Goal: Task Accomplishment & Management: Manage account settings

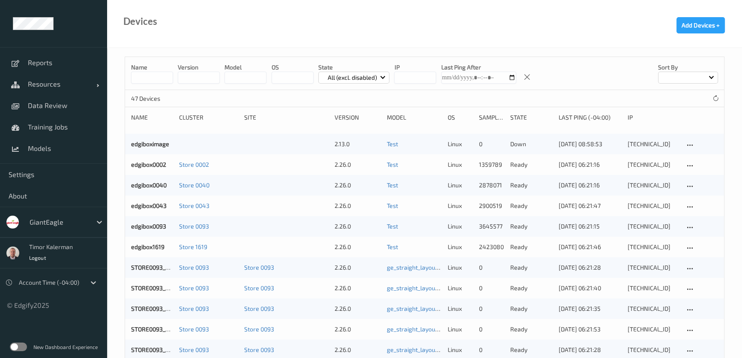
click at [19, 345] on label at bounding box center [18, 346] width 17 height 9
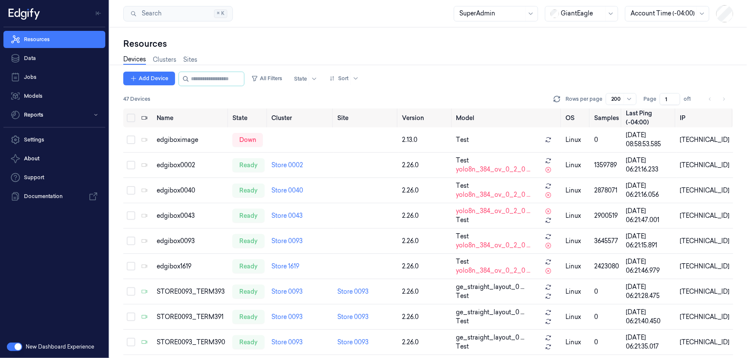
click at [590, 15] on div at bounding box center [582, 13] width 43 height 9
click at [590, 34] on div "DollarGeneral" at bounding box center [577, 32] width 53 height 9
click at [587, 15] on div at bounding box center [582, 13] width 43 height 9
click at [584, 30] on div "DollarGeneral" at bounding box center [577, 32] width 53 height 9
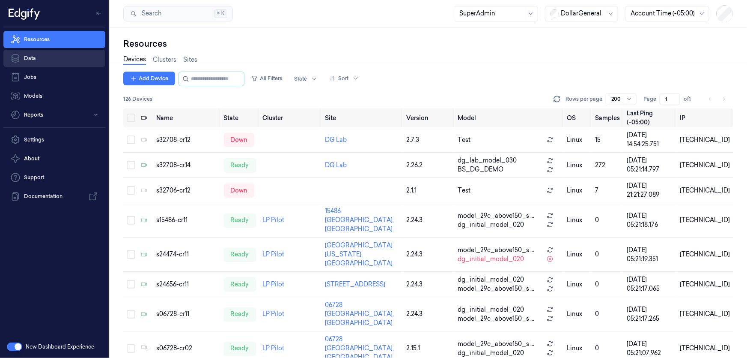
click at [51, 62] on link "Data" at bounding box center [54, 58] width 102 height 17
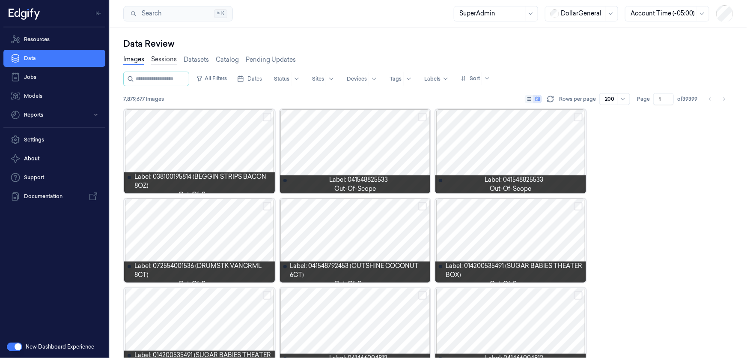
click at [162, 60] on link "Sessions" at bounding box center [164, 60] width 26 height 10
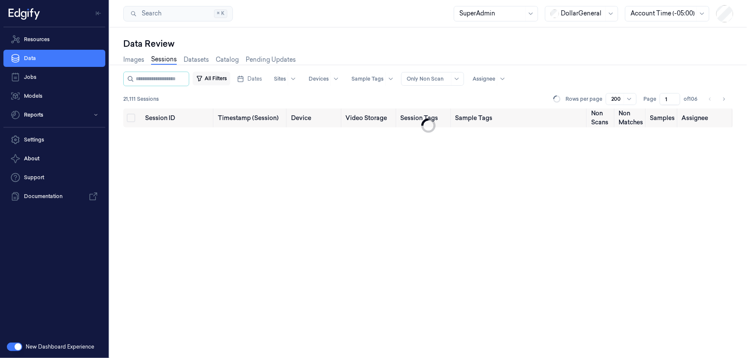
click at [222, 76] on button "All Filters" at bounding box center [212, 79] width 38 height 14
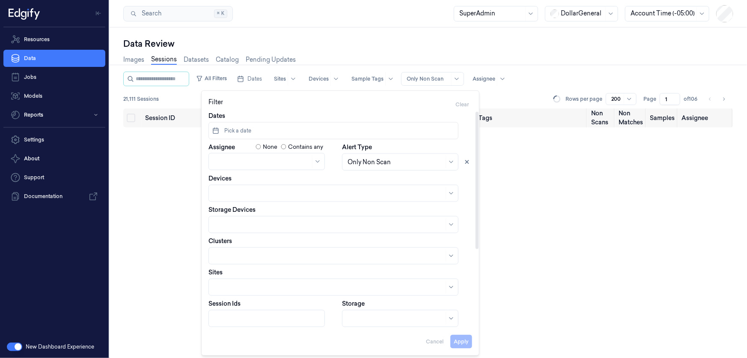
click at [242, 131] on span "Pick a date" at bounding box center [237, 131] width 29 height 8
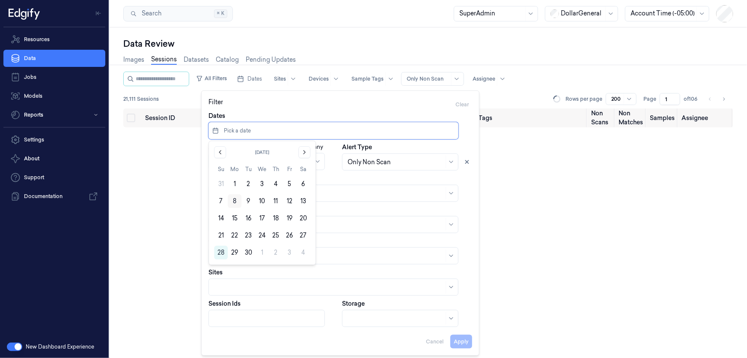
click at [233, 201] on button "8" at bounding box center [235, 201] width 14 height 14
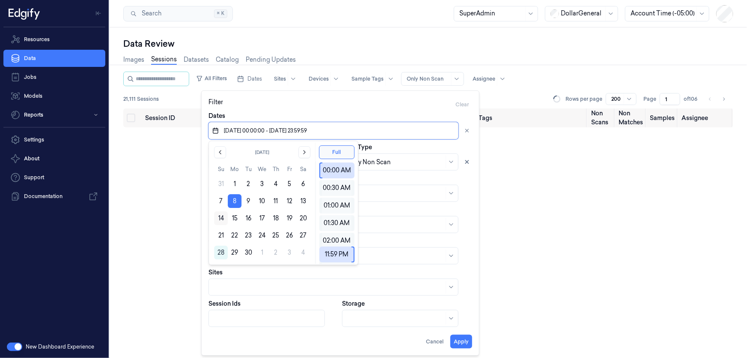
click at [220, 215] on button "14" at bounding box center [221, 218] width 14 height 14
type input "08/09/2025 00:00:00 - 14/09/2025 23:59:59"
click at [342, 113] on div "Dates 08/09/2025 00:00:00 - 14/09/2025 23:59:59" at bounding box center [341, 125] width 264 height 28
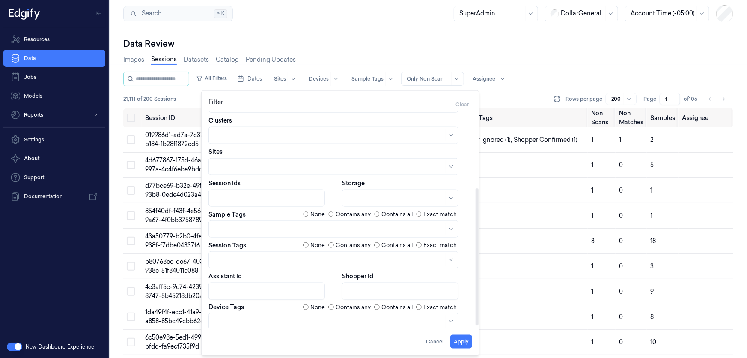
scroll to position [124, 0]
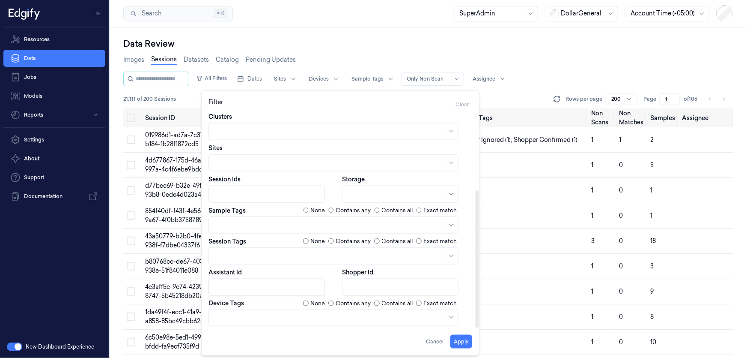
click at [281, 321] on div at bounding box center [329, 317] width 230 height 9
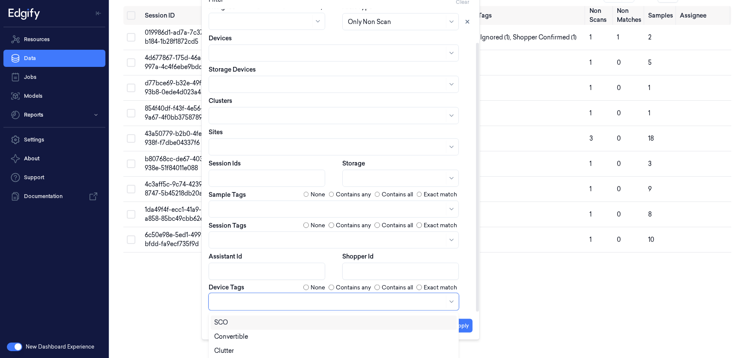
scroll to position [37, 0]
click at [220, 319] on div "SCO" at bounding box center [221, 322] width 14 height 9
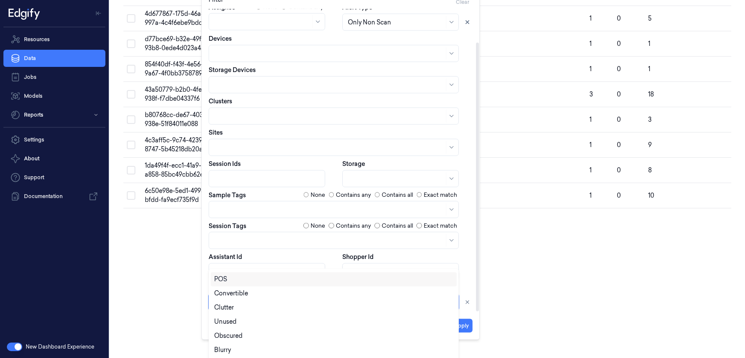
scroll to position [189, 0]
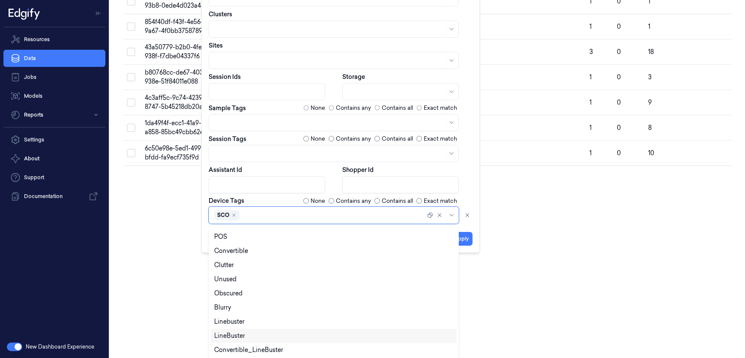
click at [236, 336] on div "LineBuster" at bounding box center [229, 335] width 31 height 9
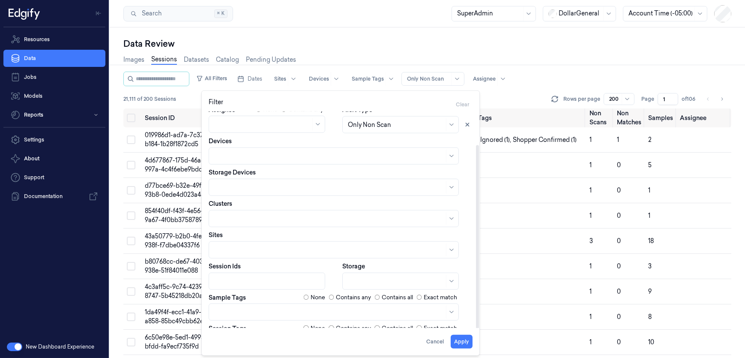
click at [404, 211] on div "Dates 08/09/2025 00:00:00 - 14/09/2025 23:59:59 Assignee None Contains any Aler…" at bounding box center [341, 243] width 264 height 339
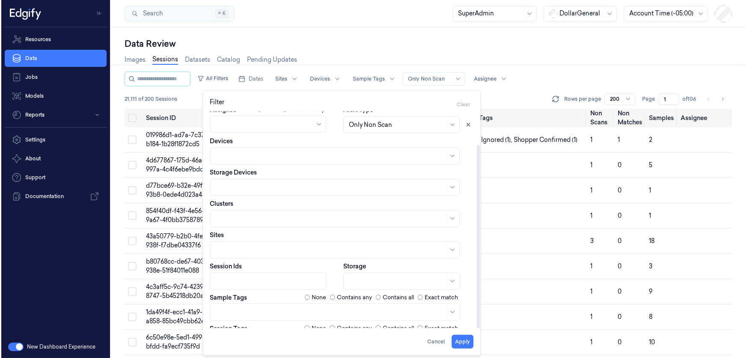
scroll to position [0, 0]
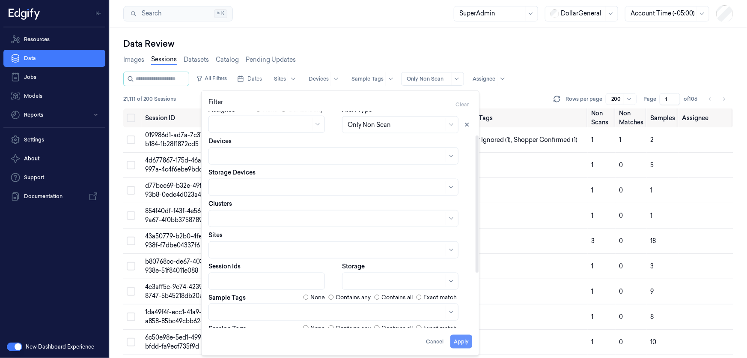
click at [461, 339] on button "Apply" at bounding box center [461, 341] width 22 height 14
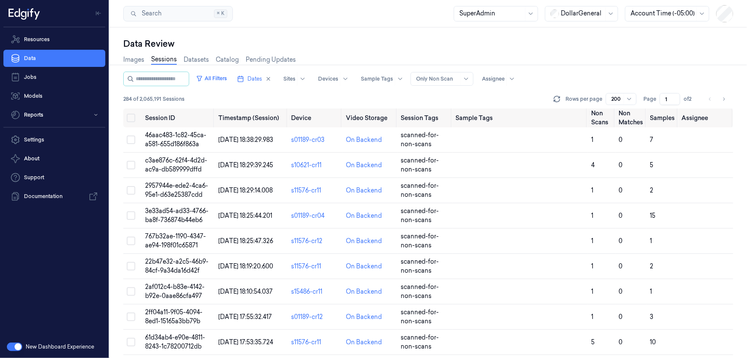
click at [446, 75] on div at bounding box center [437, 79] width 43 height 8
click at [447, 95] on div "All Sessions" at bounding box center [441, 96] width 35 height 9
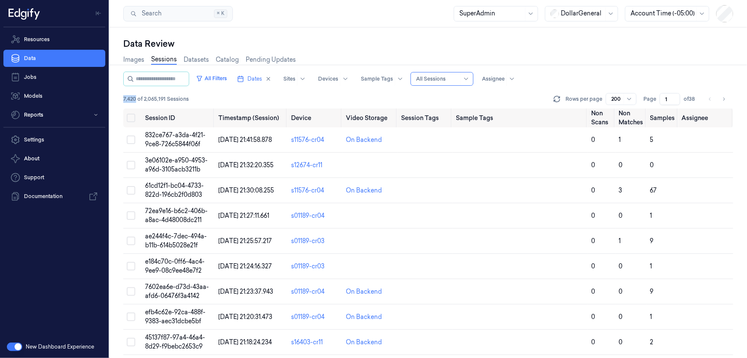
drag, startPoint x: 122, startPoint y: 100, endPoint x: 136, endPoint y: 98, distance: 14.7
click at [136, 98] on div "Data Review Images Sessions Datasets Catalog Pending Updates All Filters Dates …" at bounding box center [429, 192] width 638 height 330
click at [221, 81] on button "All Filters" at bounding box center [212, 79] width 38 height 14
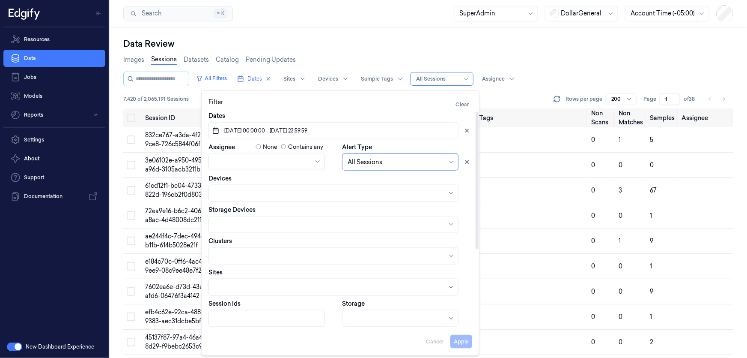
click at [264, 227] on div at bounding box center [329, 224] width 230 height 9
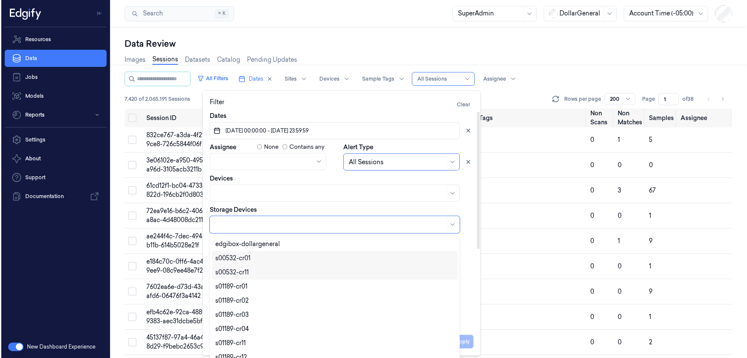
scroll to position [13, 0]
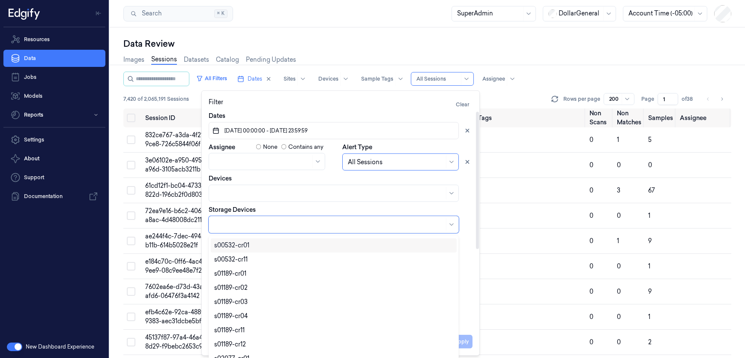
click at [240, 204] on div "Dates 08/09/2025 00:00:00 - 14/09/2025 23:59:59 Assignee None Contains any Aler…" at bounding box center [341, 280] width 264 height 339
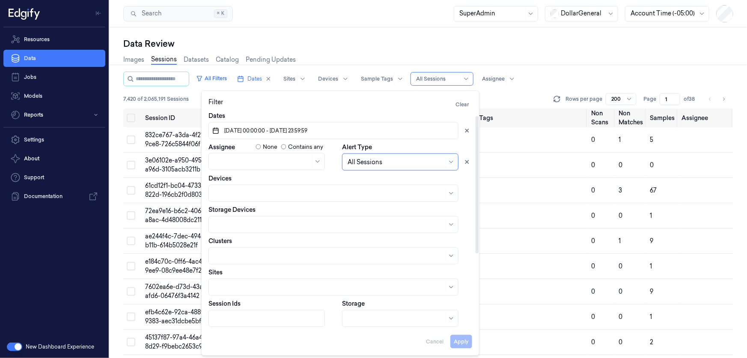
scroll to position [78, 0]
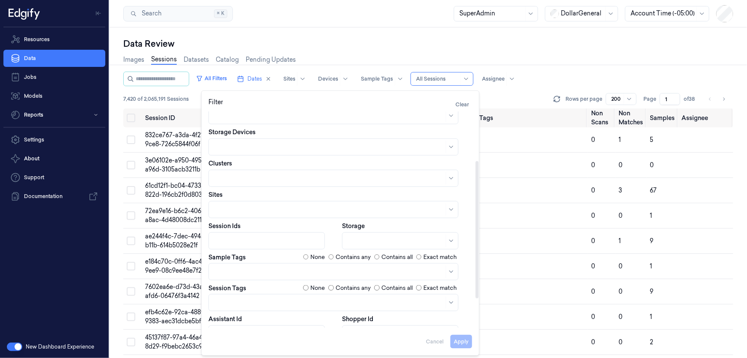
click at [366, 236] on div at bounding box center [396, 240] width 96 height 9
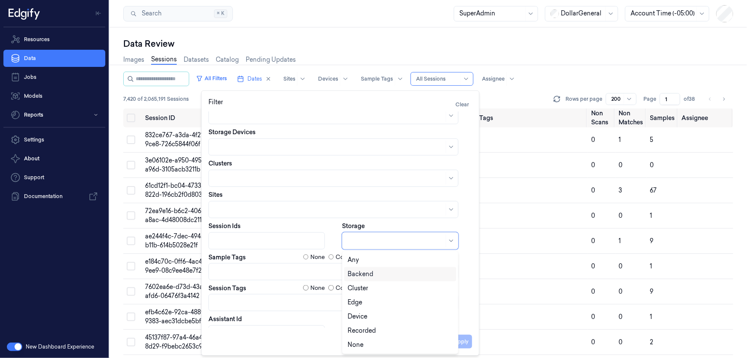
click at [367, 275] on div "Backend" at bounding box center [361, 273] width 26 height 9
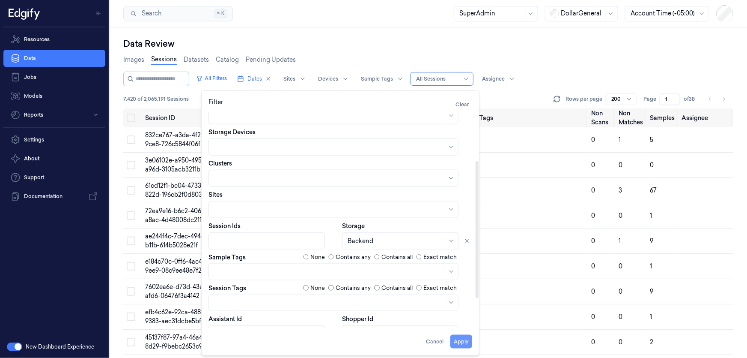
click at [458, 339] on button "Apply" at bounding box center [461, 341] width 22 height 14
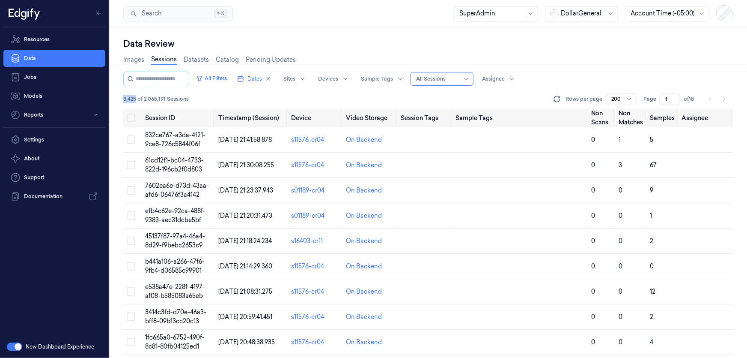
drag, startPoint x: 119, startPoint y: 98, endPoint x: 136, endPoint y: 98, distance: 17.1
click at [136, 98] on div "Data Review Images Sessions Datasets Catalog Pending Updates All Filters Dates …" at bounding box center [429, 192] width 638 height 330
drag, startPoint x: 124, startPoint y: 99, endPoint x: 138, endPoint y: 100, distance: 14.6
click at [138, 100] on span "3,425 of 2,065,199 Sessions" at bounding box center [156, 99] width 66 height 8
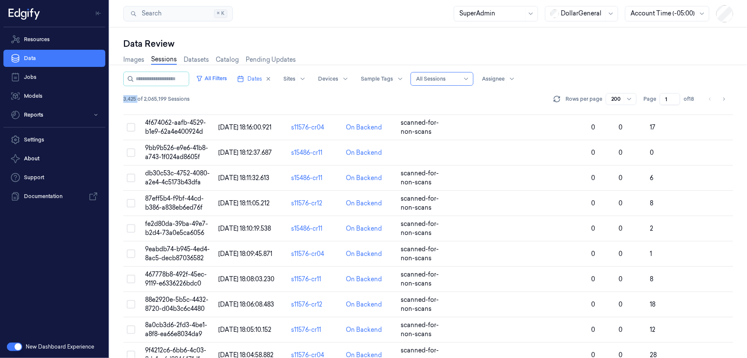
scroll to position [2686, 0]
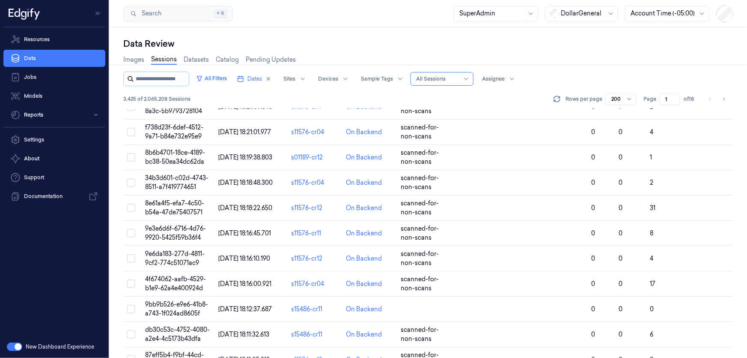
click at [167, 80] on input "string" at bounding box center [161, 79] width 51 height 14
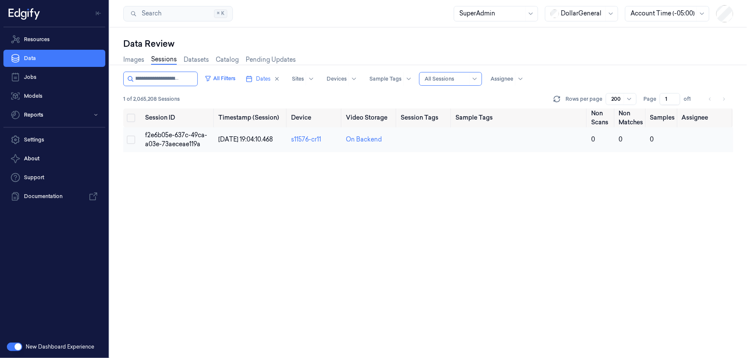
type input "**********"
click at [158, 137] on span "f2e6b05e-637c-49ca-a03e-73aeceae119a" at bounding box center [176, 139] width 62 height 17
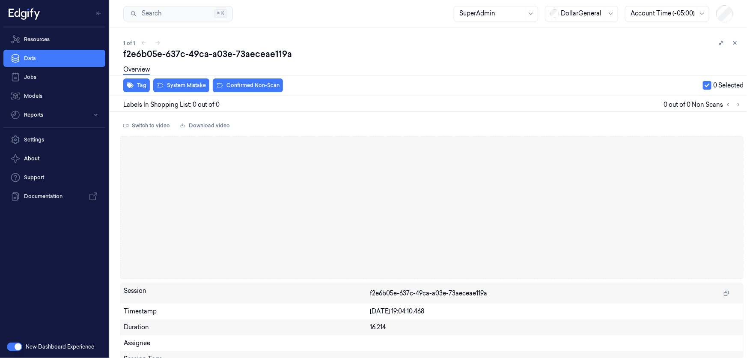
scroll to position [40, 0]
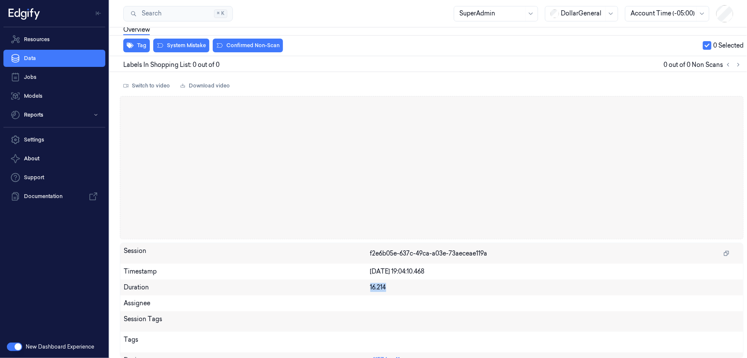
drag, startPoint x: 385, startPoint y: 286, endPoint x: 356, endPoint y: 286, distance: 29.1
click at [356, 286] on div "Duration 16.214" at bounding box center [431, 287] width 623 height 16
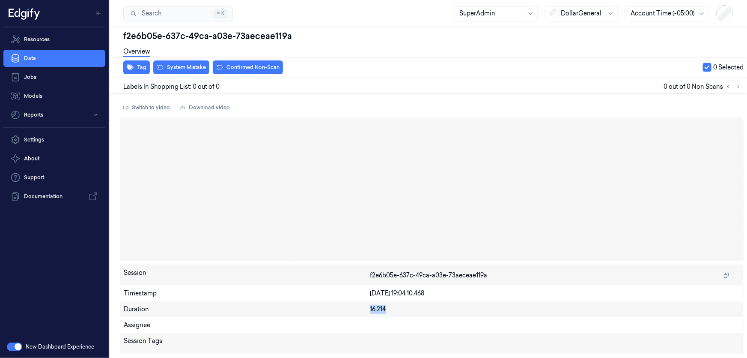
scroll to position [0, 0]
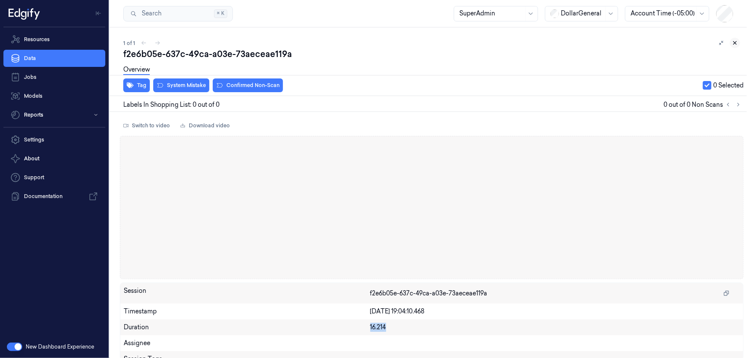
click at [734, 42] on icon at bounding box center [735, 43] width 3 height 3
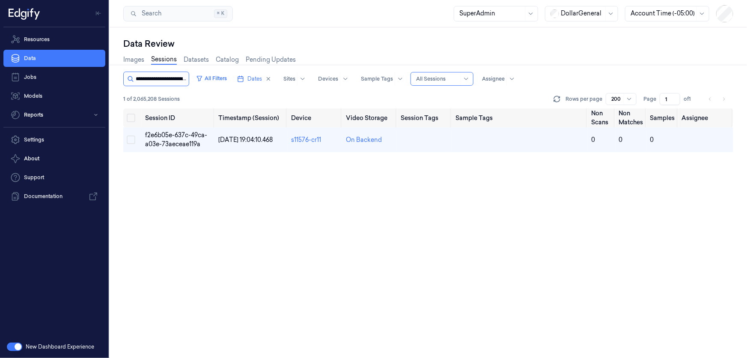
click at [170, 81] on input "string" at bounding box center [161, 79] width 51 height 14
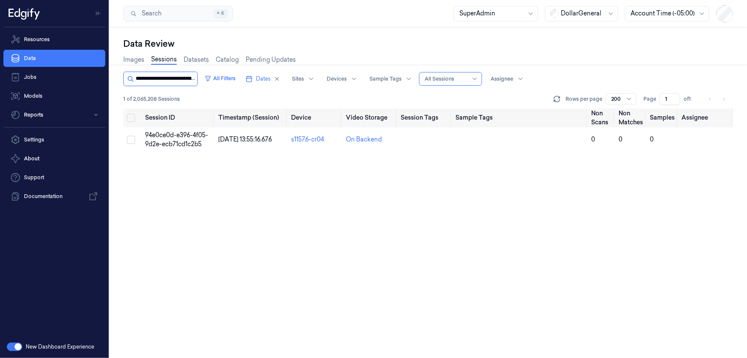
click at [163, 82] on input "string" at bounding box center [166, 79] width 60 height 14
click at [167, 83] on input "string" at bounding box center [166, 79] width 60 height 14
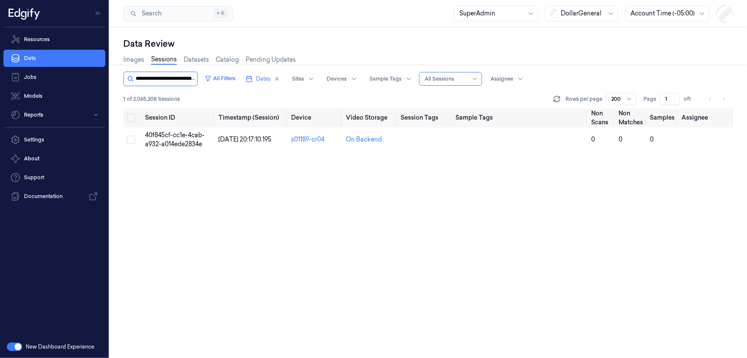
click at [167, 83] on input "string" at bounding box center [166, 79] width 60 height 14
click at [167, 75] on input "string" at bounding box center [166, 79] width 60 height 14
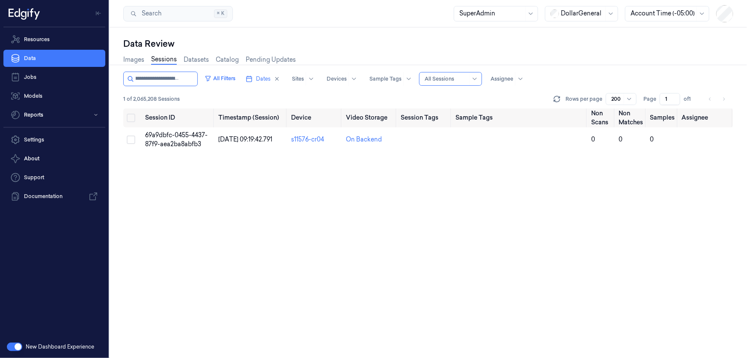
type input "**********"
click at [168, 143] on span "69a9dbfc-0455-4437-87f9-aea2ba8abfb3" at bounding box center [176, 139] width 63 height 17
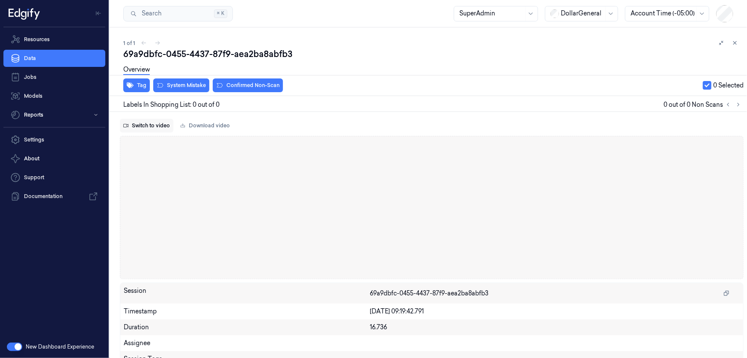
click at [148, 127] on button "Switch to video" at bounding box center [147, 126] width 54 height 14
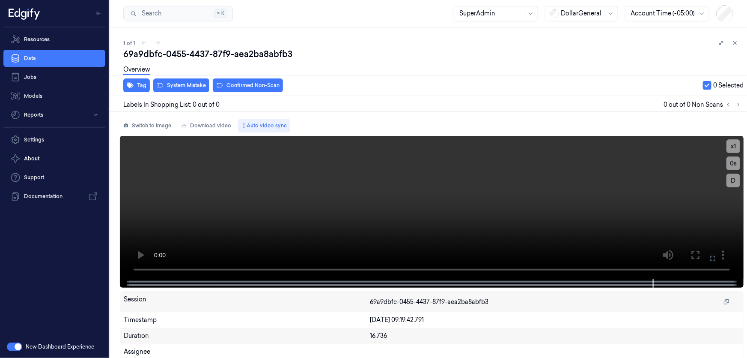
click at [17, 347] on button "button" at bounding box center [14, 346] width 15 height 9
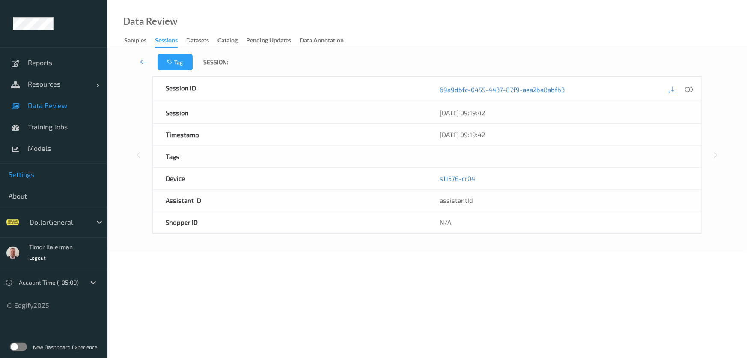
click at [36, 175] on span "Settings" at bounding box center [54, 174] width 90 height 9
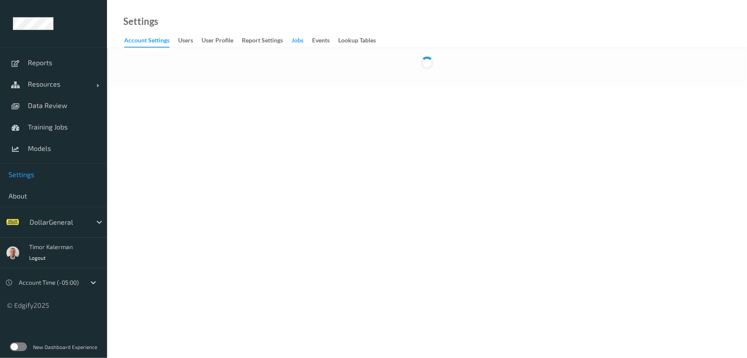
click at [294, 42] on div "Jobs" at bounding box center [298, 41] width 12 height 11
drag, startPoint x: 294, startPoint y: 42, endPoint x: 305, endPoint y: 24, distance: 21.7
click at [305, 24] on div "Settings Account Settings users User Profile Report Settings Jobs events Lookup…" at bounding box center [427, 24] width 640 height 48
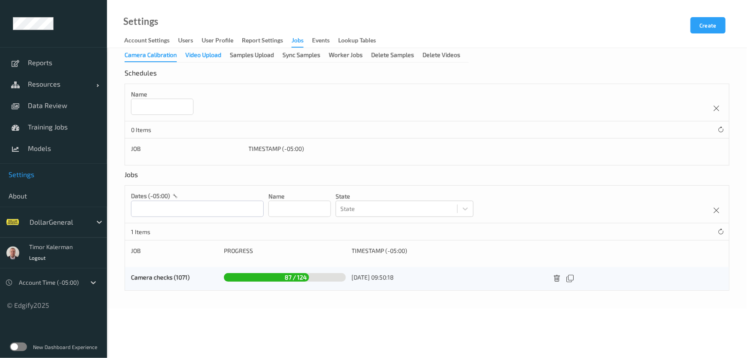
click at [200, 52] on div "Video Upload" at bounding box center [203, 56] width 36 height 11
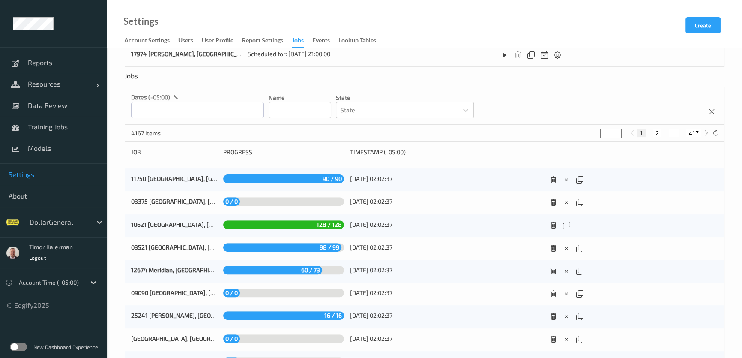
scroll to position [343, 0]
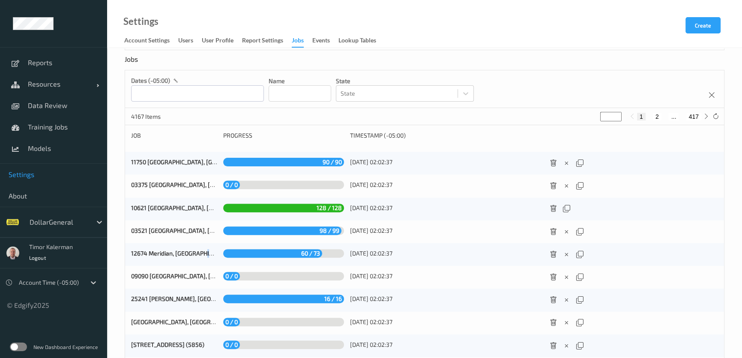
drag, startPoint x: 205, startPoint y: 257, endPoint x: 246, endPoint y: 257, distance: 41.1
click at [246, 257] on div "12674 Meridian, MS (5852) 60 / 73 28/09/2025 02:02:37" at bounding box center [424, 254] width 599 height 23
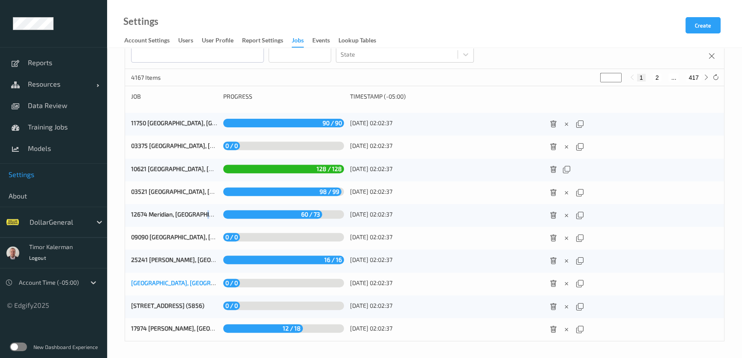
click at [178, 279] on link "21130 White City, OR (5851)" at bounding box center [198, 282] width 134 height 7
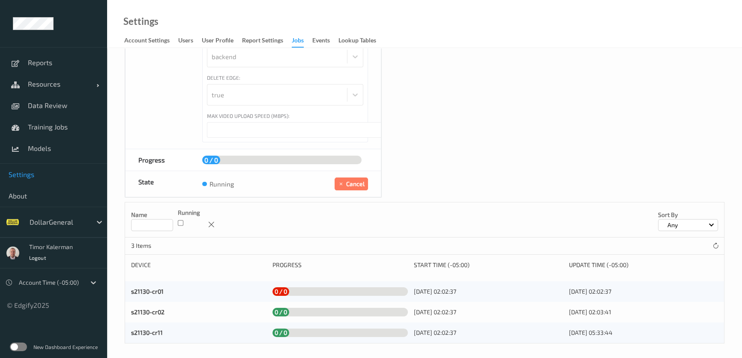
scroll to position [193, 0]
drag, startPoint x: 140, startPoint y: 336, endPoint x: 137, endPoint y: 312, distance: 23.6
drag, startPoint x: 137, startPoint y: 312, endPoint x: 112, endPoint y: 295, distance: 31.1
click at [112, 295] on div "Camera Calibration Video Upload Samples Upload Sync Samples Worker Jobs Delete …" at bounding box center [424, 107] width 635 height 504
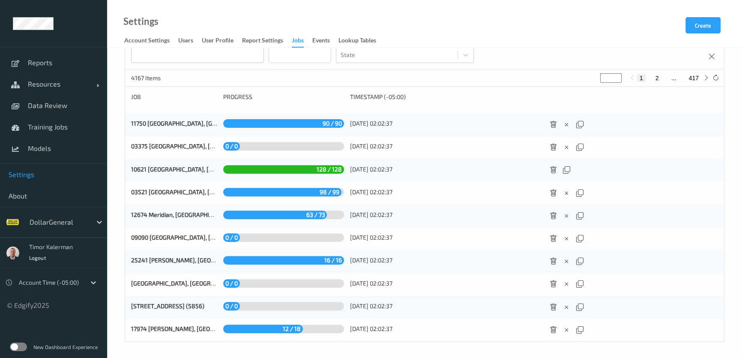
scroll to position [382, 0]
click at [707, 74] on icon at bounding box center [706, 77] width 6 height 6
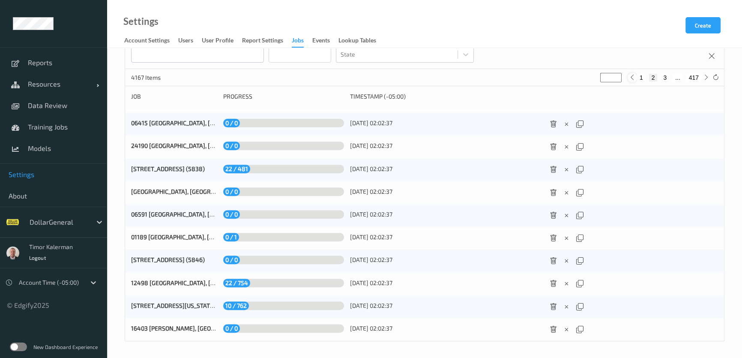
click at [631, 75] on icon at bounding box center [632, 77] width 6 height 6
type input "*"
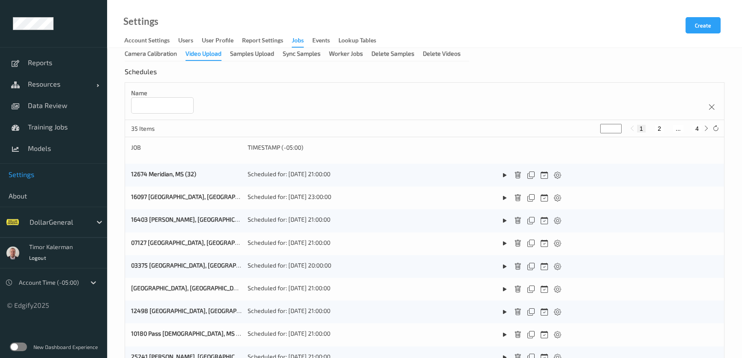
scroll to position [0, 0]
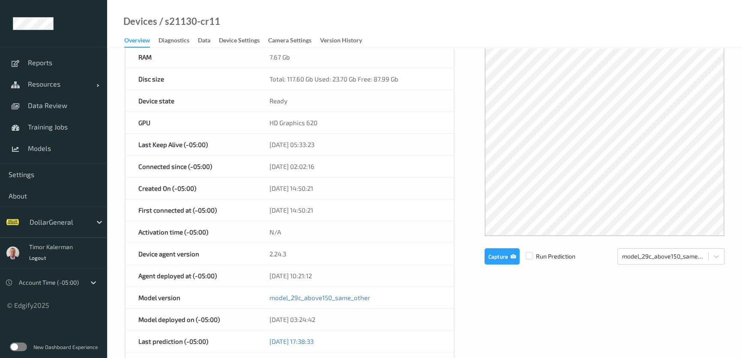
scroll to position [78, 0]
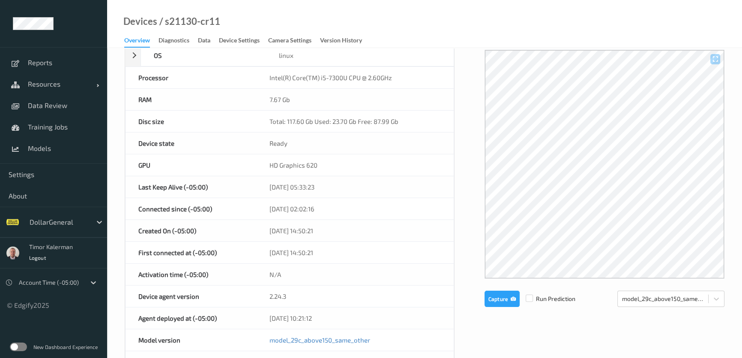
click at [25, 345] on label at bounding box center [18, 346] width 17 height 9
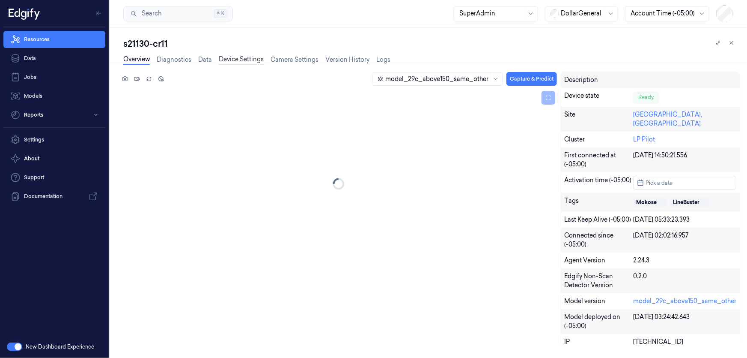
click at [236, 57] on link "Device Settings" at bounding box center [241, 60] width 45 height 10
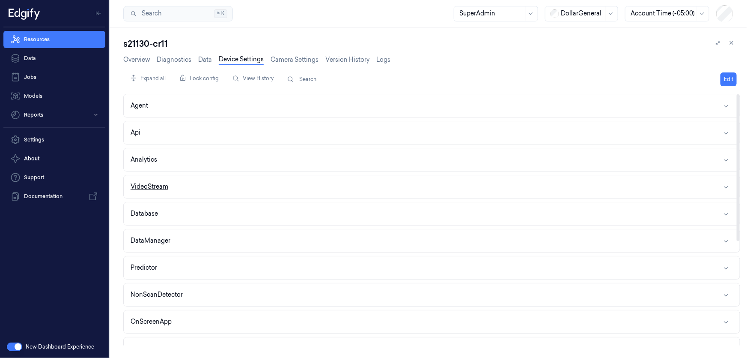
click at [172, 181] on button "VideoStream" at bounding box center [432, 186] width 616 height 23
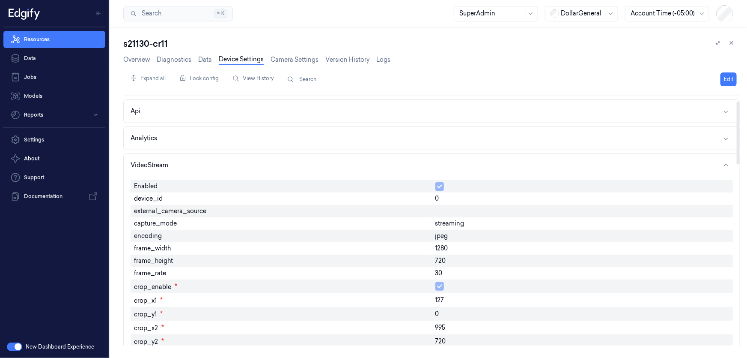
scroll to position [78, 0]
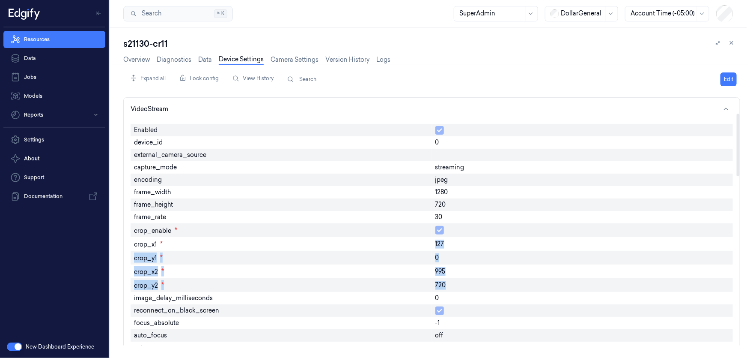
drag, startPoint x: 442, startPoint y: 277, endPoint x: 430, endPoint y: 241, distance: 37.8
click at [297, 61] on link "Camera Settings" at bounding box center [295, 60] width 48 height 10
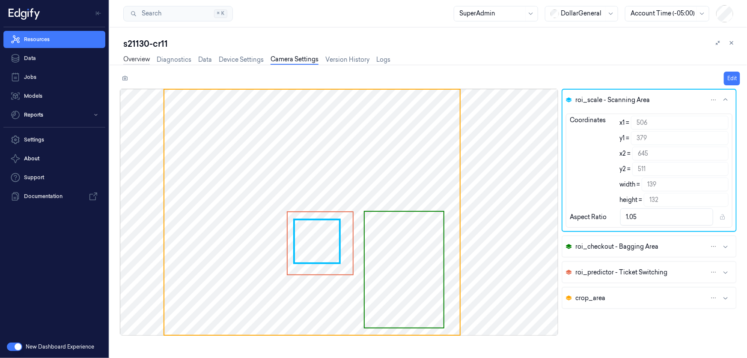
click at [136, 62] on link "Overview" at bounding box center [136, 60] width 27 height 10
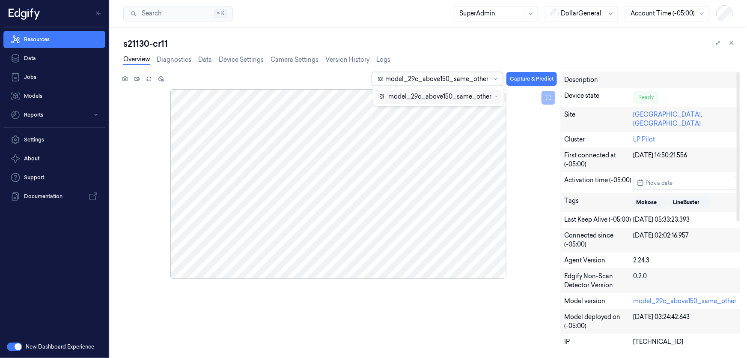
click at [471, 79] on div at bounding box center [436, 79] width 103 height 9
click at [133, 57] on link "Overview" at bounding box center [136, 60] width 27 height 10
click at [293, 58] on link "Camera Settings" at bounding box center [295, 60] width 48 height 10
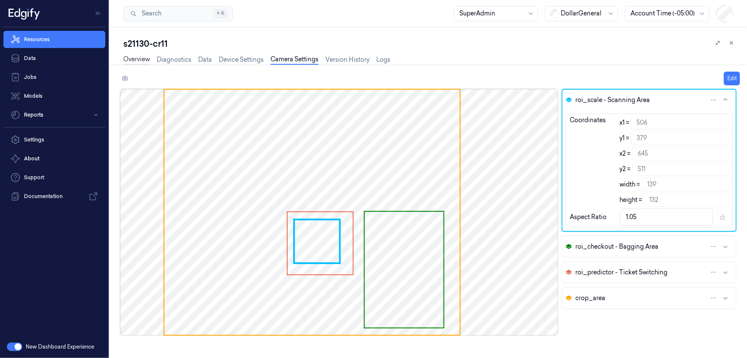
click at [130, 58] on link "Overview" at bounding box center [136, 60] width 27 height 10
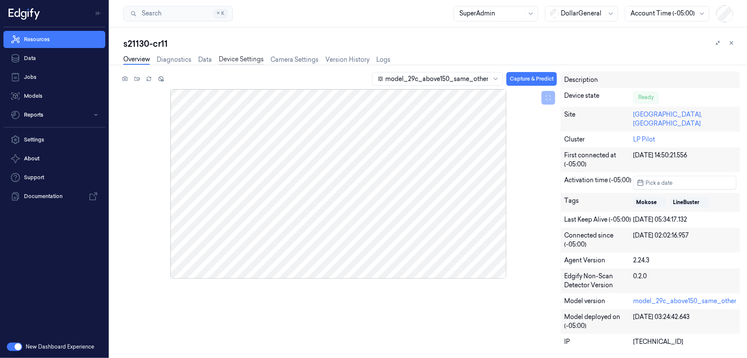
click at [240, 60] on link "Device Settings" at bounding box center [241, 60] width 45 height 10
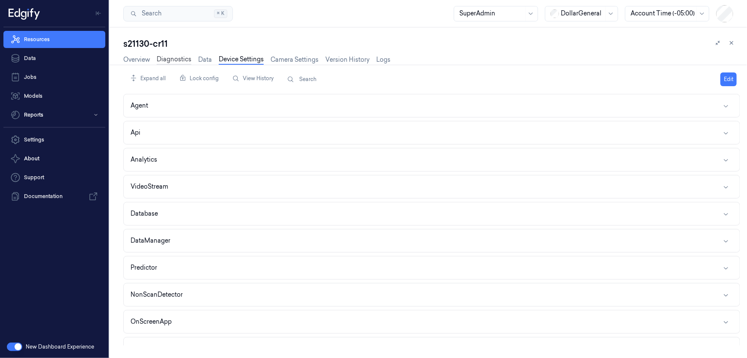
click at [188, 56] on link "Diagnostics" at bounding box center [174, 60] width 35 height 10
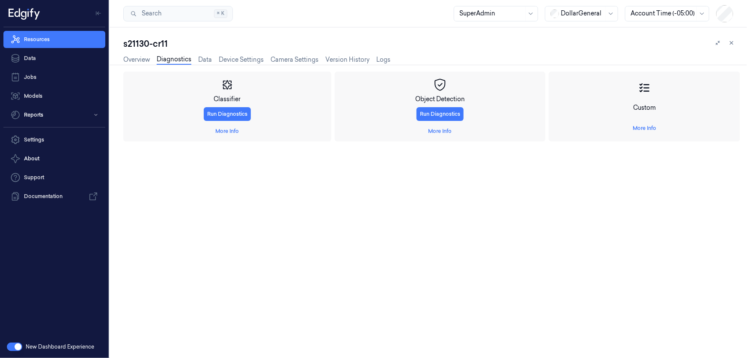
click at [201, 65] on div "Classifier Run Diagnostics More Info Object Detection Run Diagnostics More Info…" at bounding box center [431, 211] width 617 height 293
click at [202, 62] on link "Data" at bounding box center [205, 60] width 14 height 10
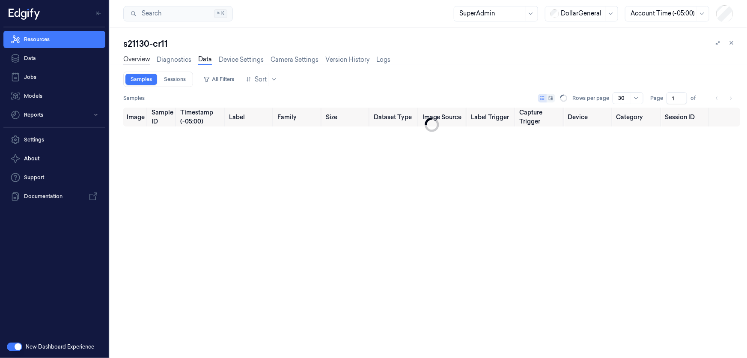
type input "0"
click at [144, 60] on link "Overview" at bounding box center [136, 60] width 27 height 10
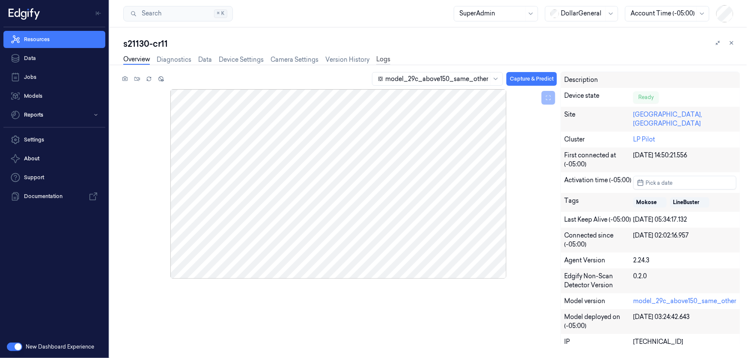
click at [384, 60] on link "Logs" at bounding box center [383, 60] width 14 height 10
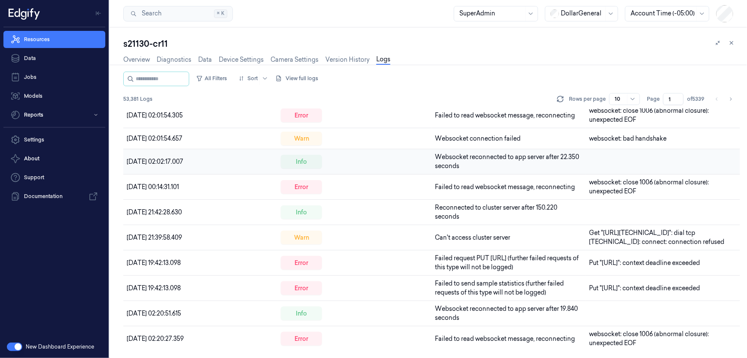
scroll to position [49, 0]
click at [343, 61] on link "Version History" at bounding box center [347, 60] width 44 height 10
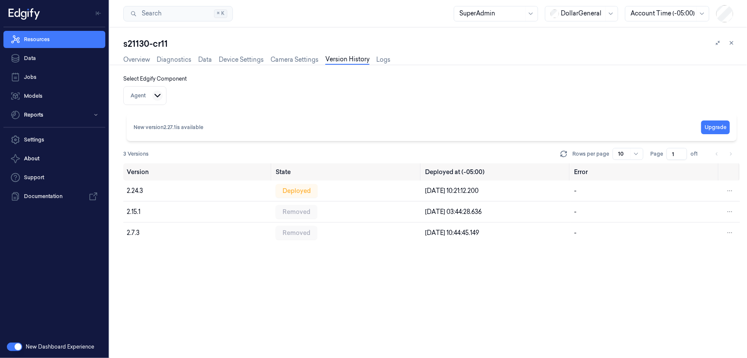
click at [153, 94] on html "Resources Data Jobs Models Reports Settings About Support Documentation New Das…" at bounding box center [373, 179] width 747 height 358
click at [212, 88] on html "Resources Data Jobs Models Reports Settings About Support Documentation New Das…" at bounding box center [373, 179] width 747 height 358
click at [382, 63] on link "Logs" at bounding box center [383, 60] width 14 height 10
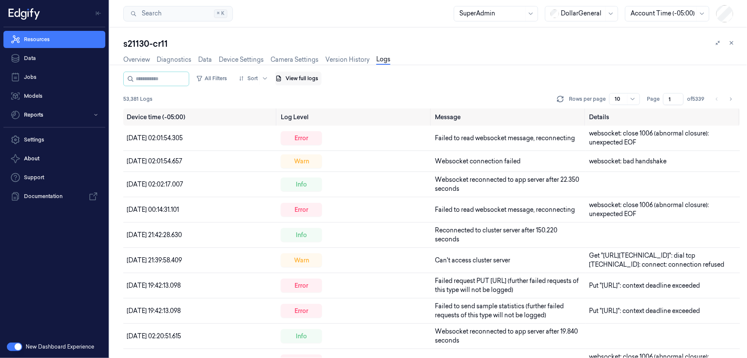
click at [297, 77] on button "View full logs" at bounding box center [298, 79] width 46 height 14
click at [325, 102] on button "Save agent logs" at bounding box center [320, 105] width 57 height 14
click at [208, 58] on link "Data" at bounding box center [205, 60] width 14 height 10
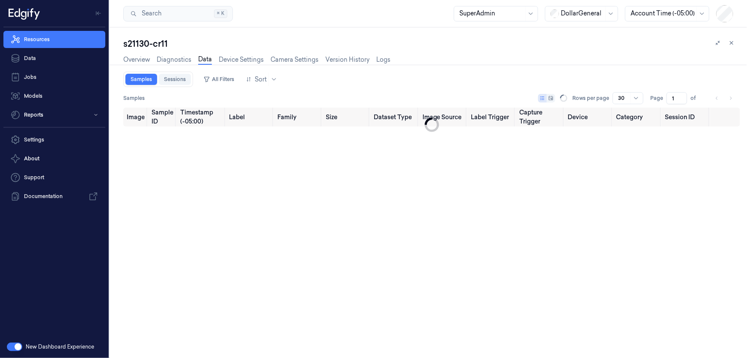
type input "0"
click at [174, 81] on link "Sessions" at bounding box center [175, 79] width 32 height 11
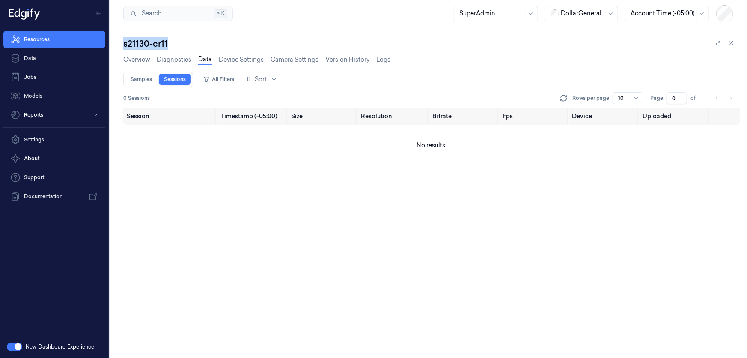
drag, startPoint x: 123, startPoint y: 45, endPoint x: 199, endPoint y: 47, distance: 75.4
click at [199, 47] on div "s21130-cr11" at bounding box center [431, 44] width 617 height 12
type input "0"
